Goal: Check status: Check status

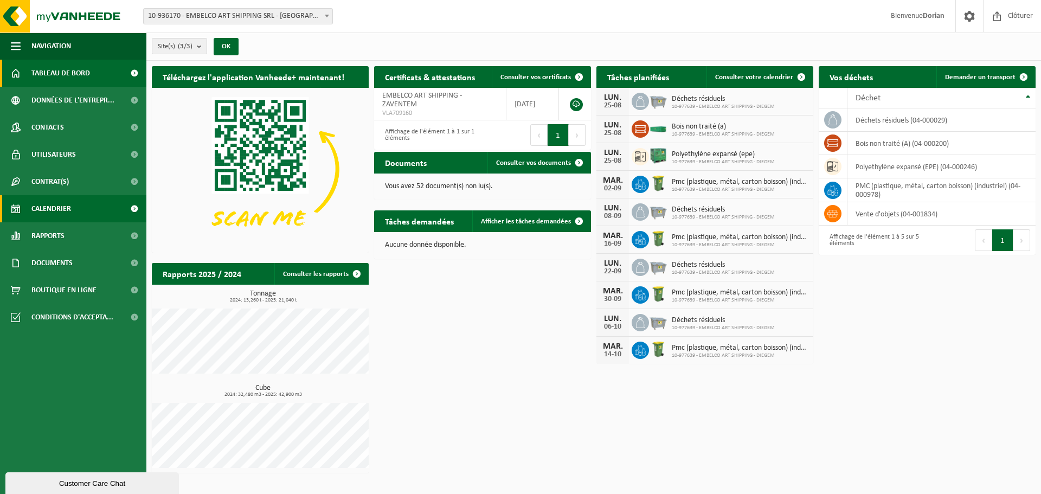
click at [102, 210] on link "Calendrier" at bounding box center [73, 208] width 146 height 27
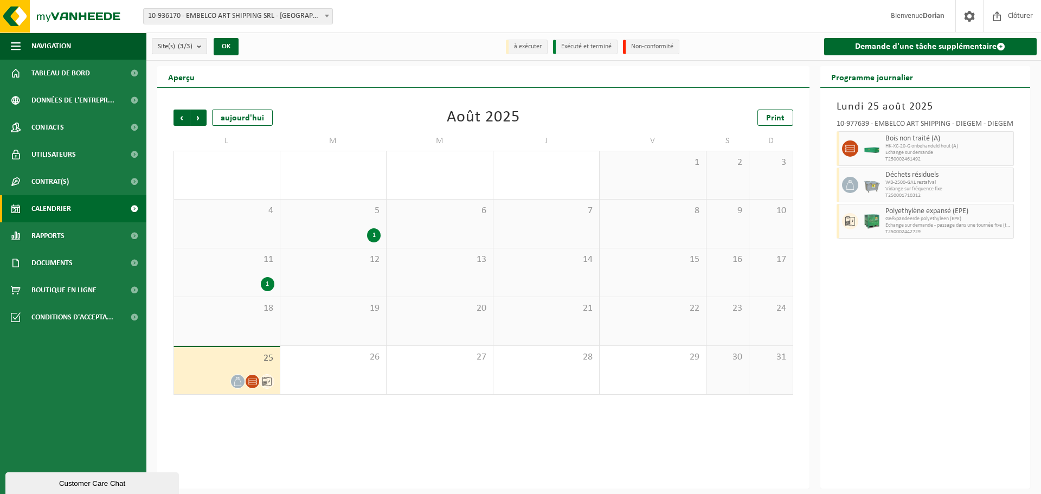
click at [247, 355] on span "25" at bounding box center [226, 358] width 95 height 12
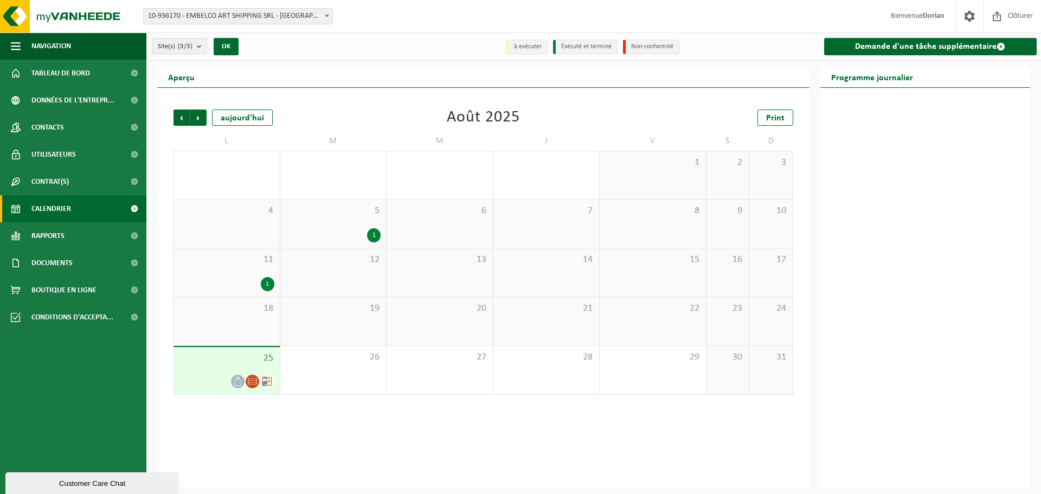
click at [232, 355] on span "25" at bounding box center [226, 358] width 95 height 12
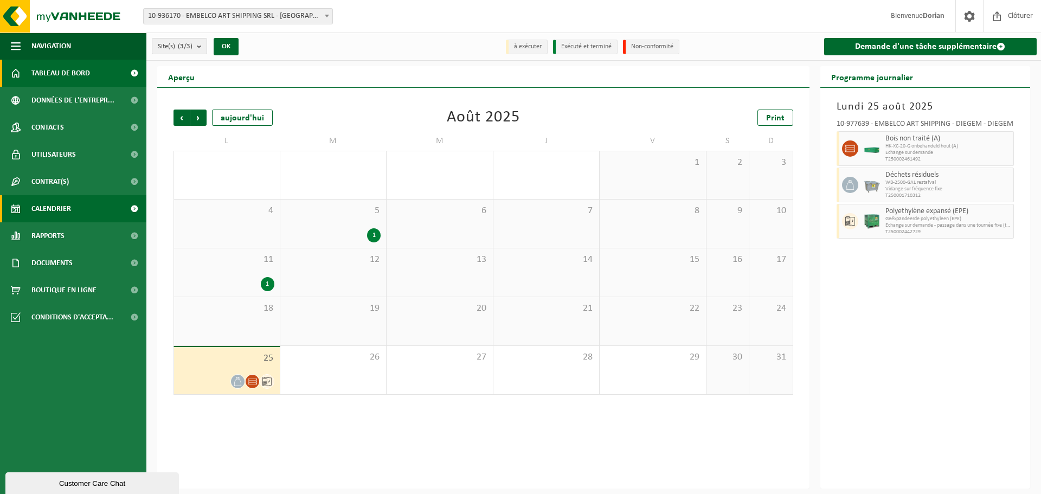
click at [75, 81] on span "Tableau de bord" at bounding box center [60, 73] width 59 height 27
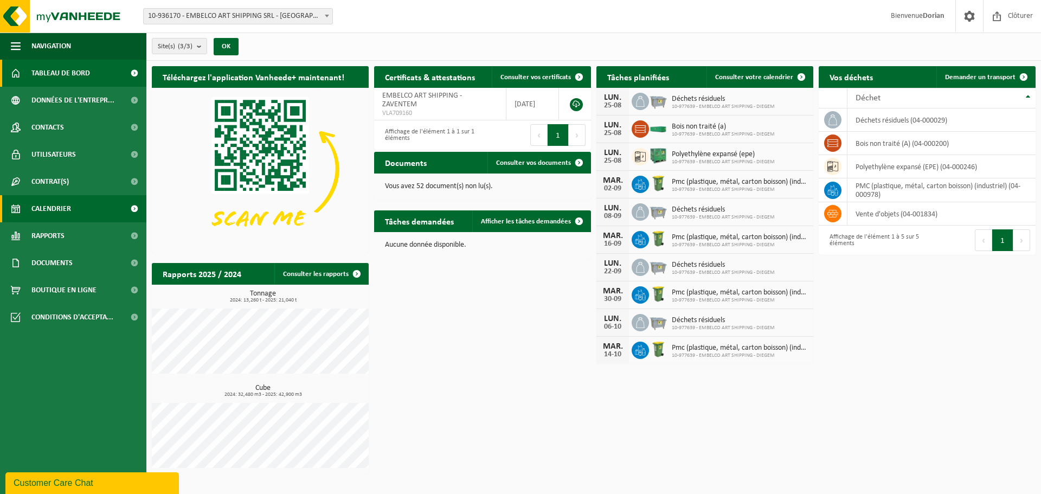
click at [79, 209] on link "Calendrier" at bounding box center [73, 208] width 146 height 27
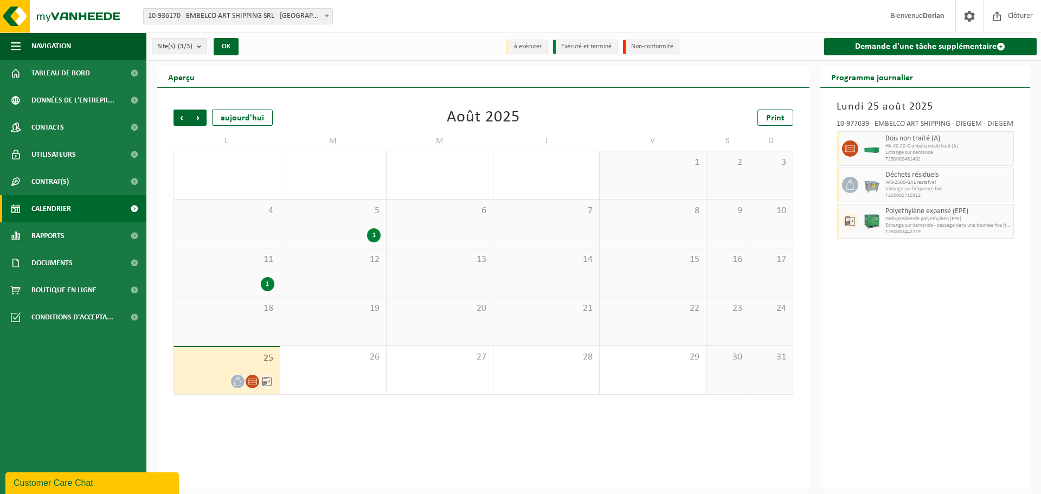
click at [73, 206] on link "Calendrier" at bounding box center [73, 208] width 146 height 27
